Goal: Task Accomplishment & Management: Manage account settings

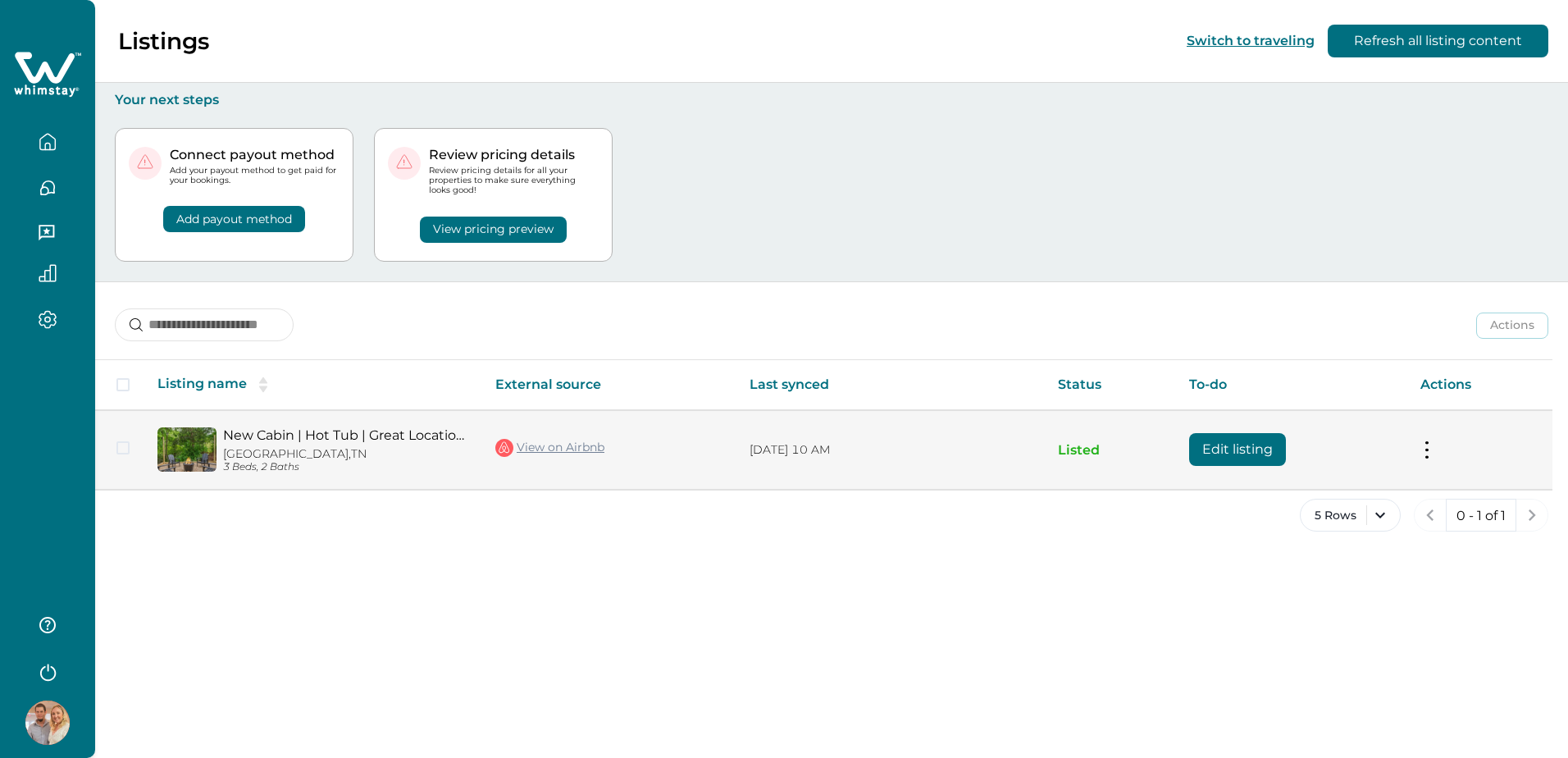
click at [292, 434] on link "New Cabin | Hot Tub | Great Location | Fire Pit" at bounding box center [346, 435] width 246 height 15
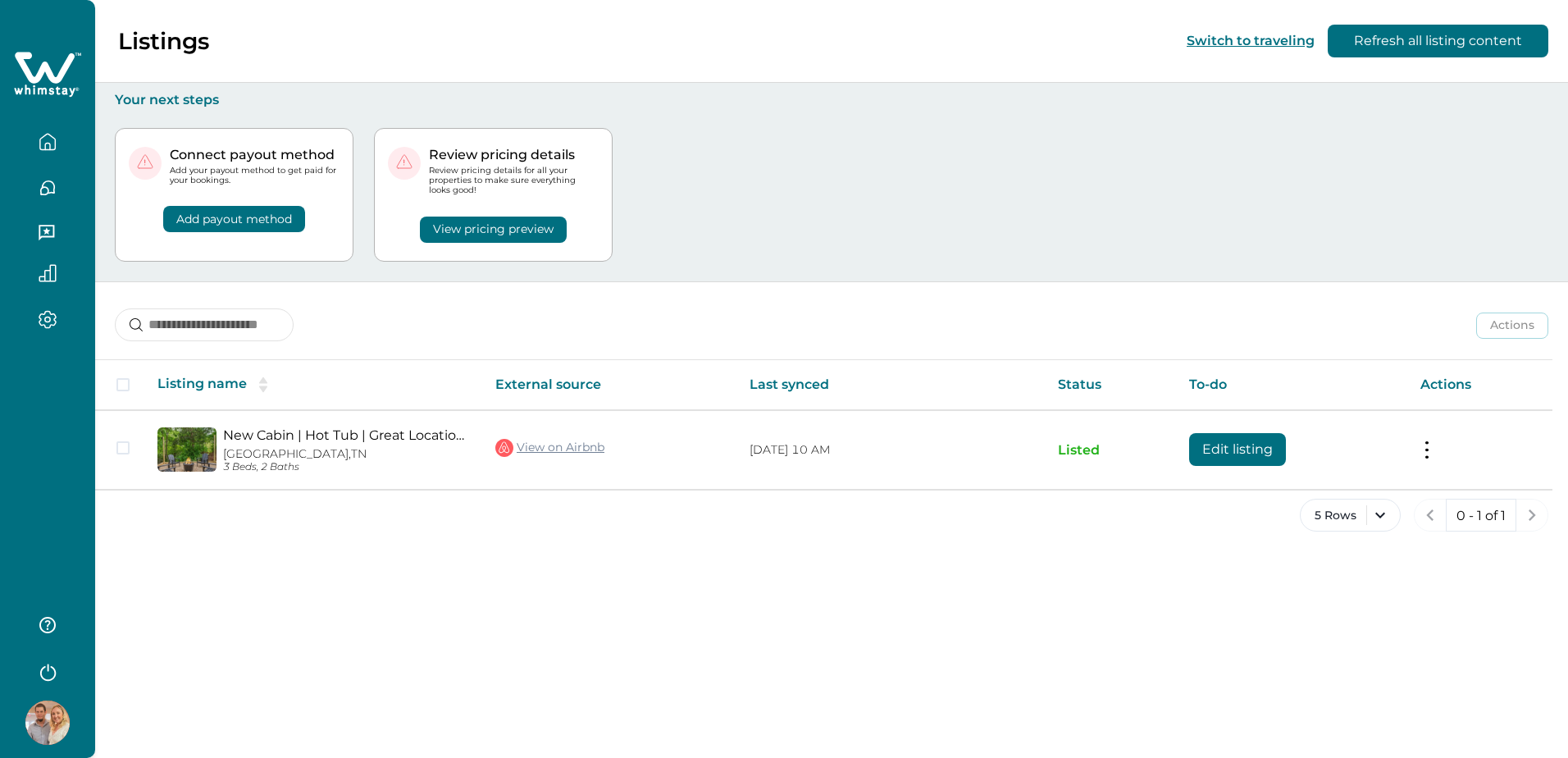
click at [64, 143] on button "button" at bounding box center [48, 141] width 69 height 33
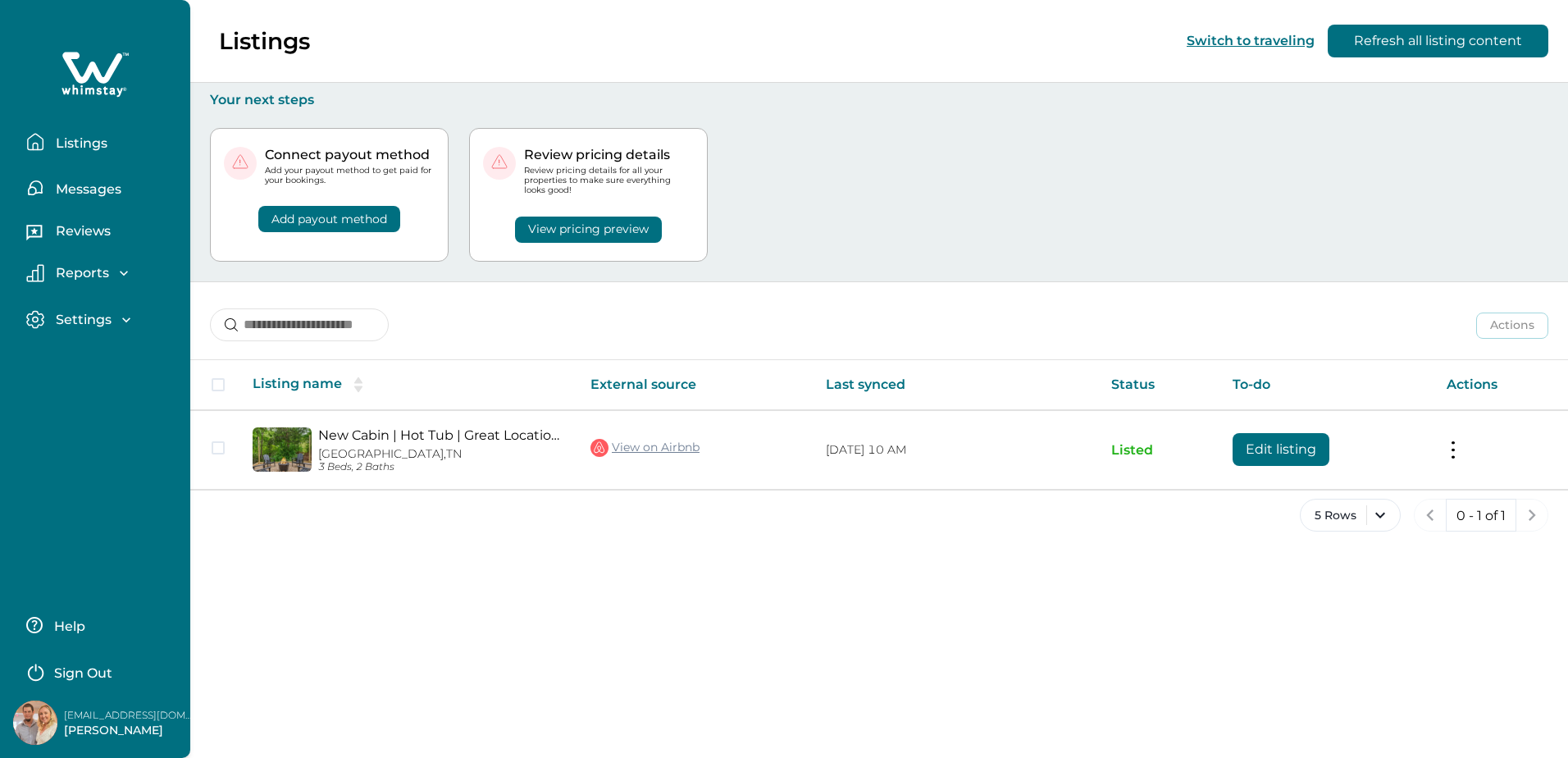
click at [64, 143] on p "Listings" at bounding box center [79, 143] width 57 height 16
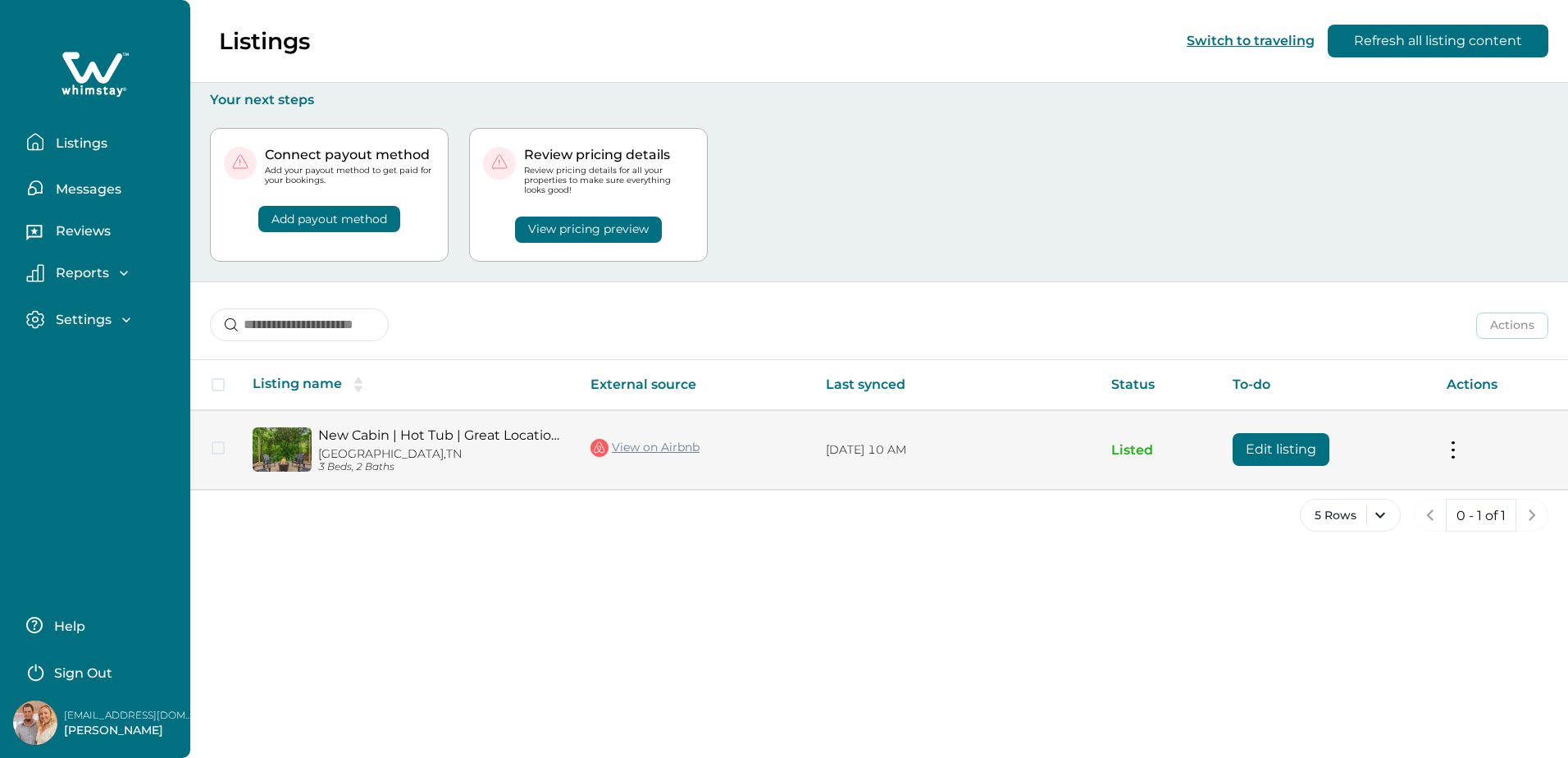
click at [1455, 449] on button at bounding box center [1454, 450] width 14 height 17
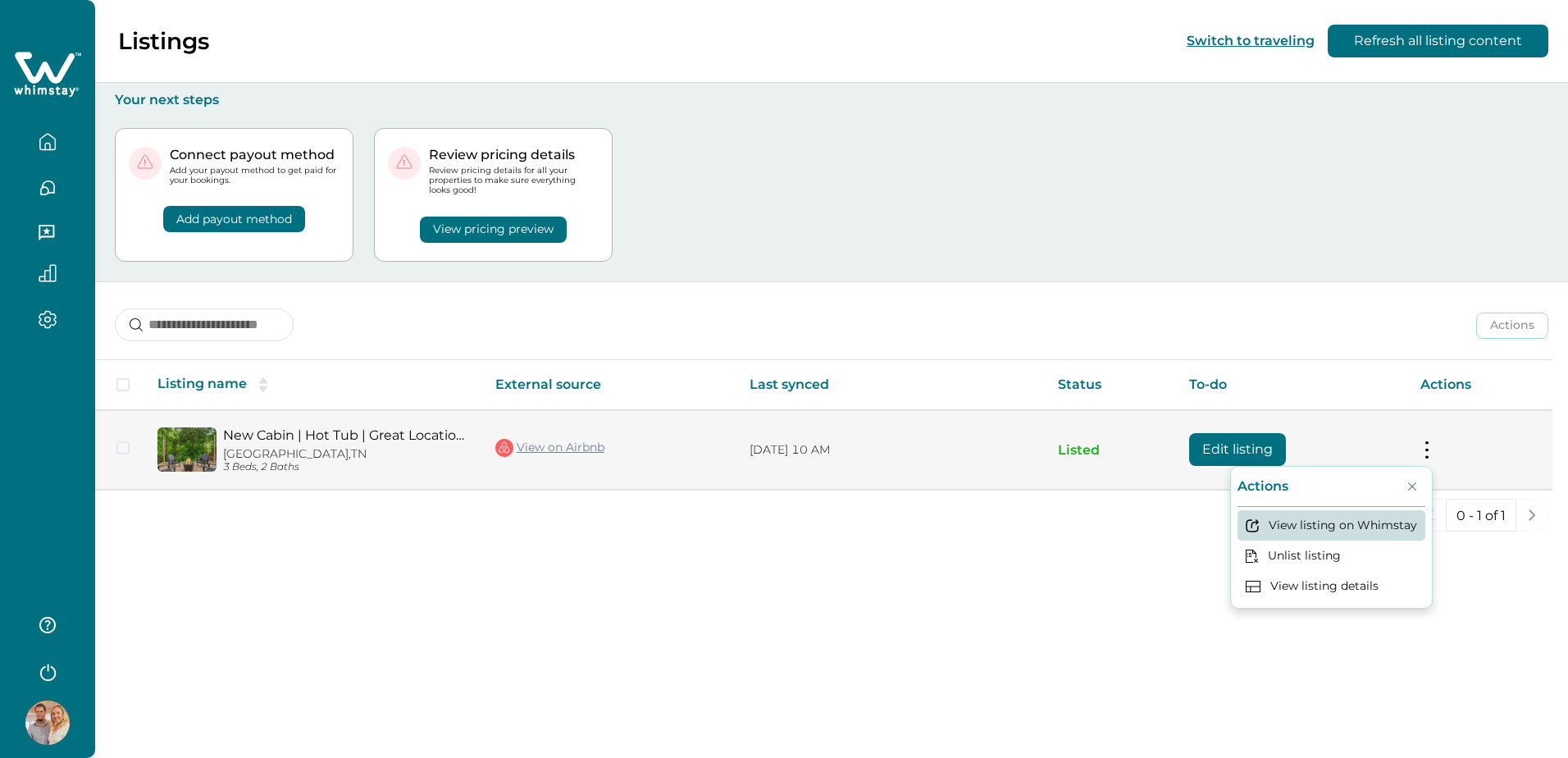
click at [1338, 521] on button "View listing on Whimstay" at bounding box center [1331, 526] width 188 height 30
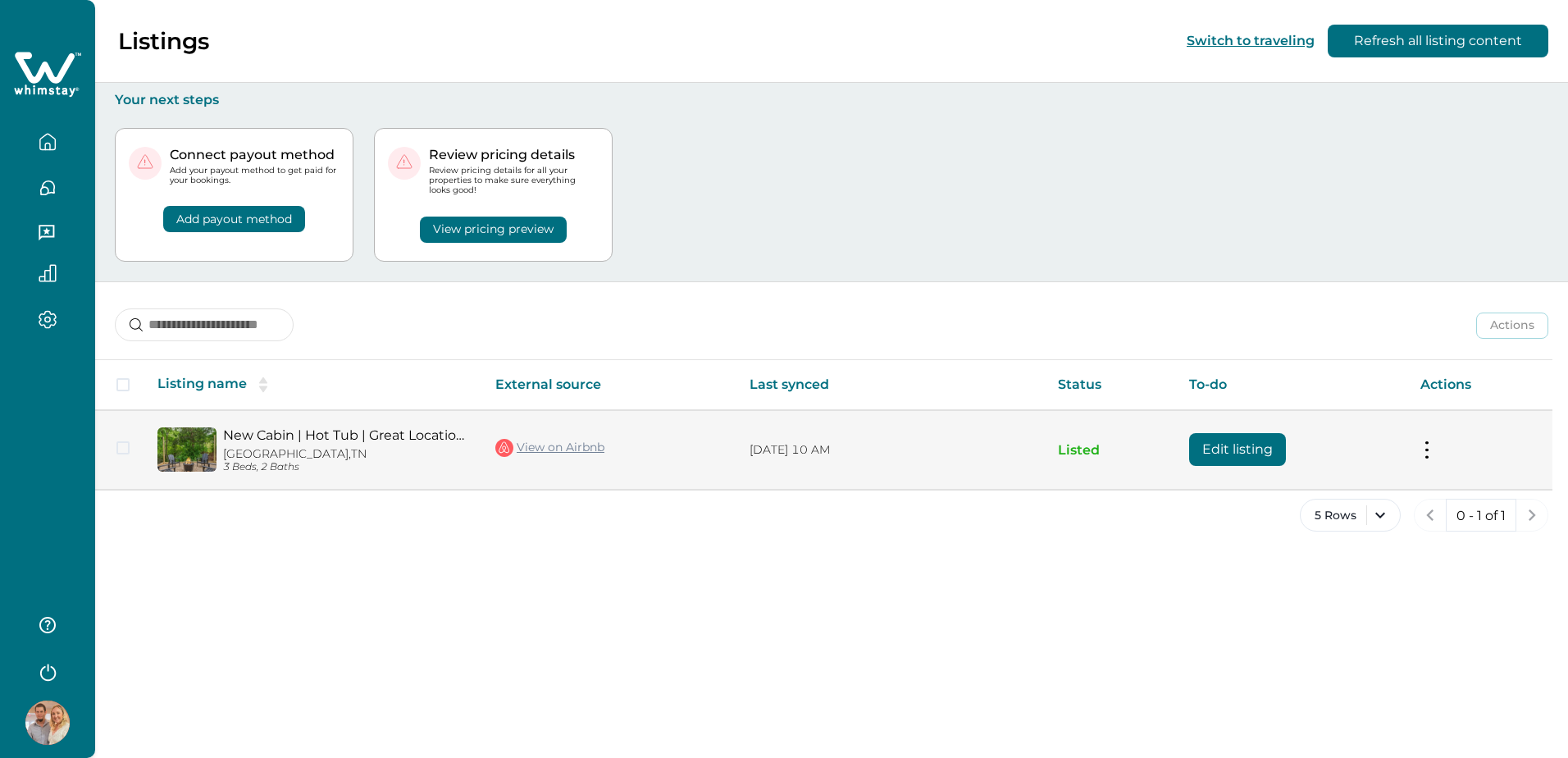
click at [1416, 445] on td "Actions View listing on Whimstay Unlist listing View listing details" at bounding box center [1480, 450] width 145 height 79
click at [1425, 441] on button at bounding box center [1428, 450] width 14 height 17
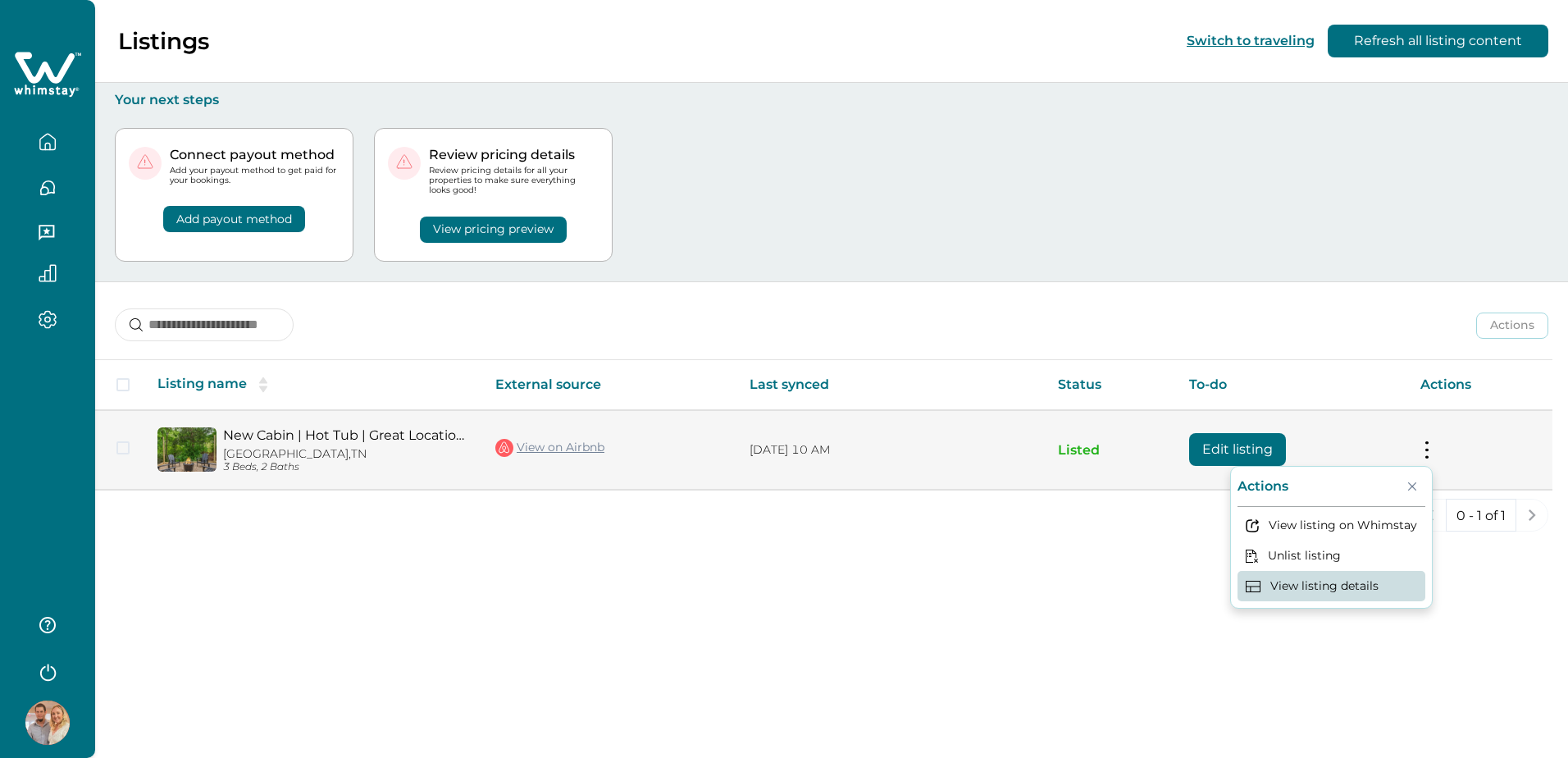
click at [1353, 587] on button "View listing details" at bounding box center [1331, 586] width 188 height 30
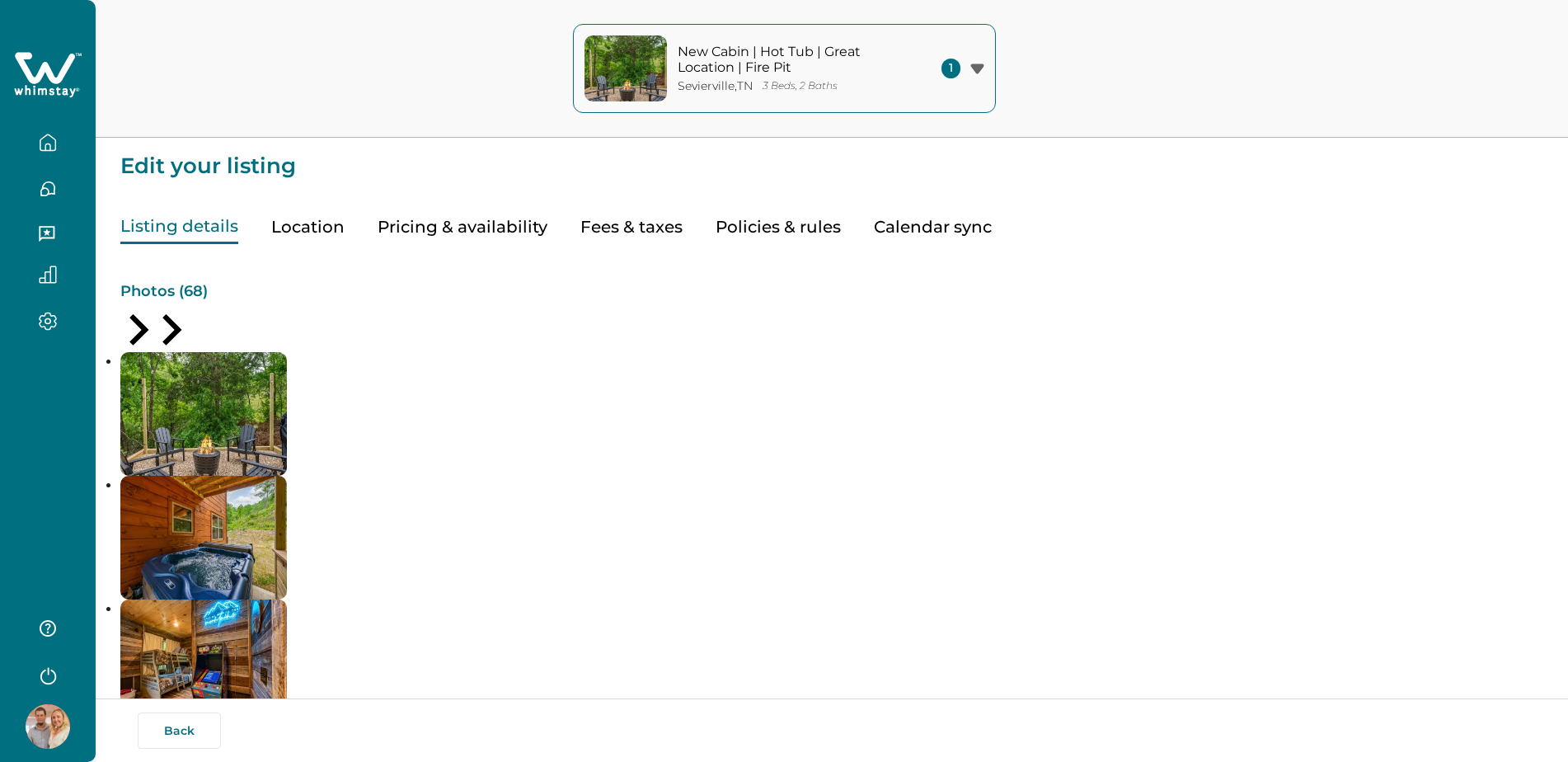
click at [720, 225] on button "Policies & rules" at bounding box center [778, 227] width 126 height 34
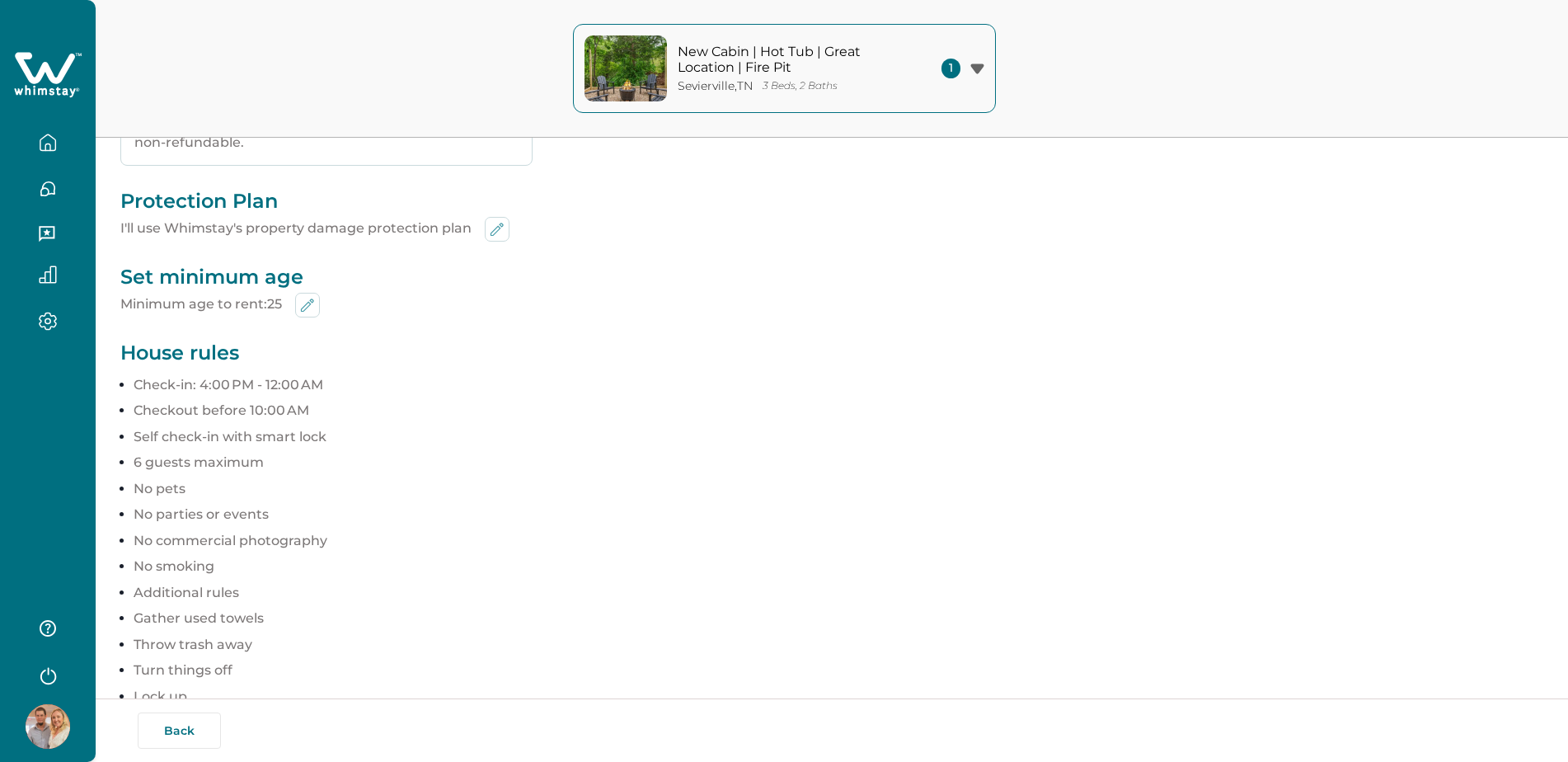
scroll to position [739, 0]
